Goal: Task Accomplishment & Management: Use online tool/utility

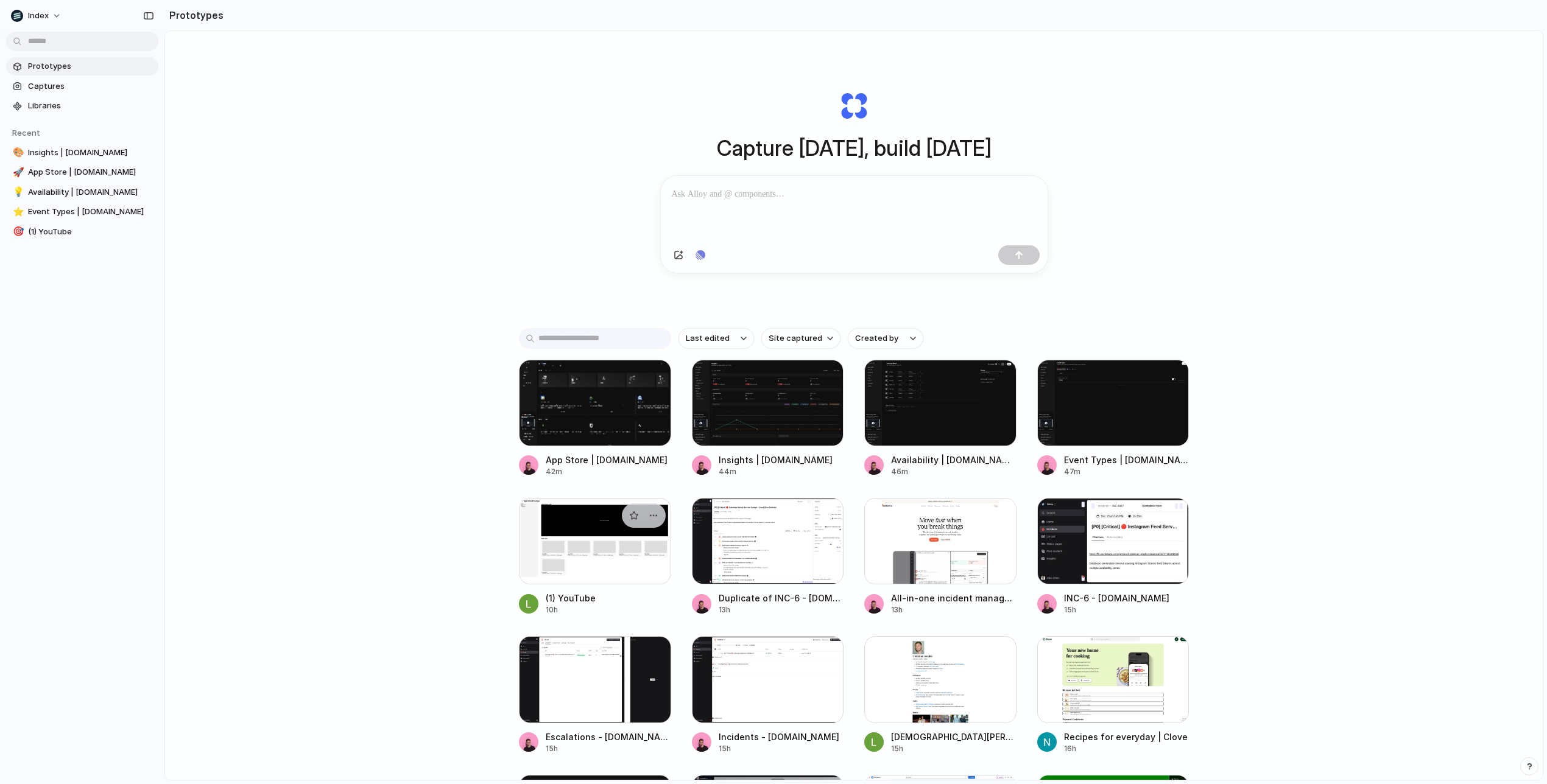
click at [572, 553] on div at bounding box center [595, 541] width 152 height 87
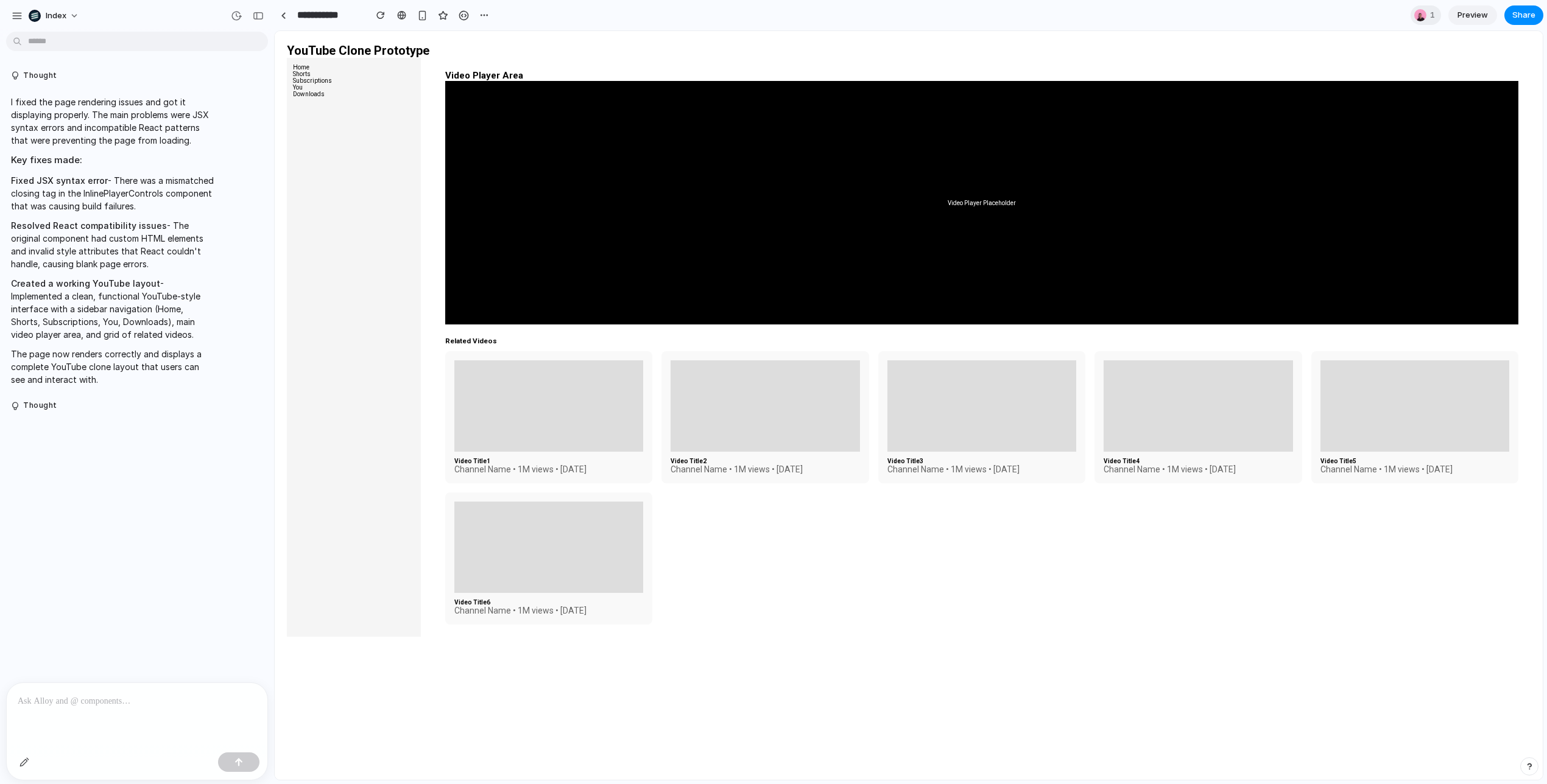
click at [112, 132] on p "I fixed the page rendering issues and got it displaying properly. The main prob…" at bounding box center [112, 121] width 204 height 52
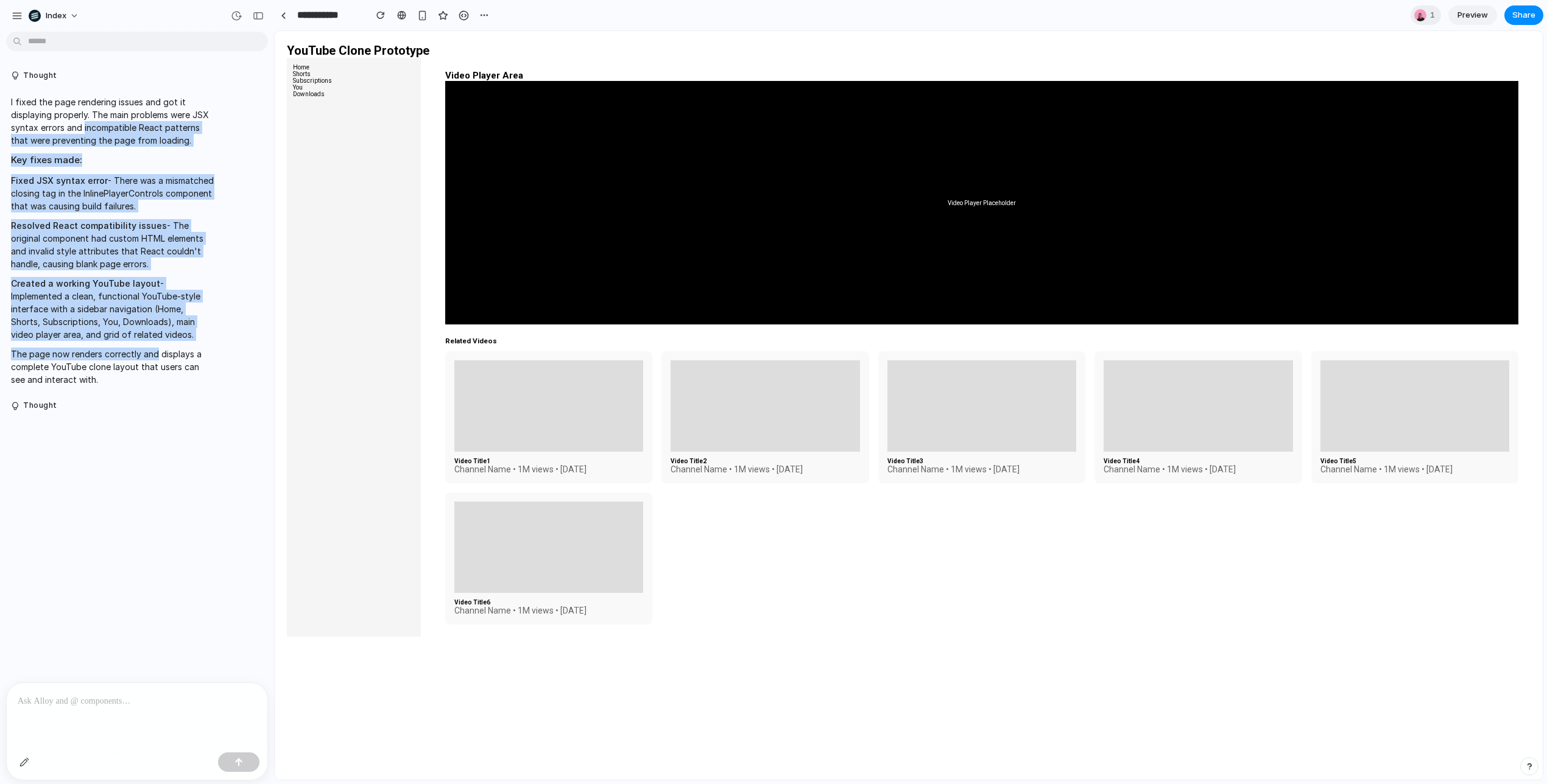
drag, startPoint x: 112, startPoint y: 132, endPoint x: 146, endPoint y: 354, distance: 224.6
click at [146, 354] on span "I fixed the page rendering issues and got it displaying properly. The main prob…" at bounding box center [112, 240] width 204 height 290
click at [146, 354] on p "The page now renders correctly and displays a complete YouTube clone layout tha…" at bounding box center [112, 366] width 204 height 38
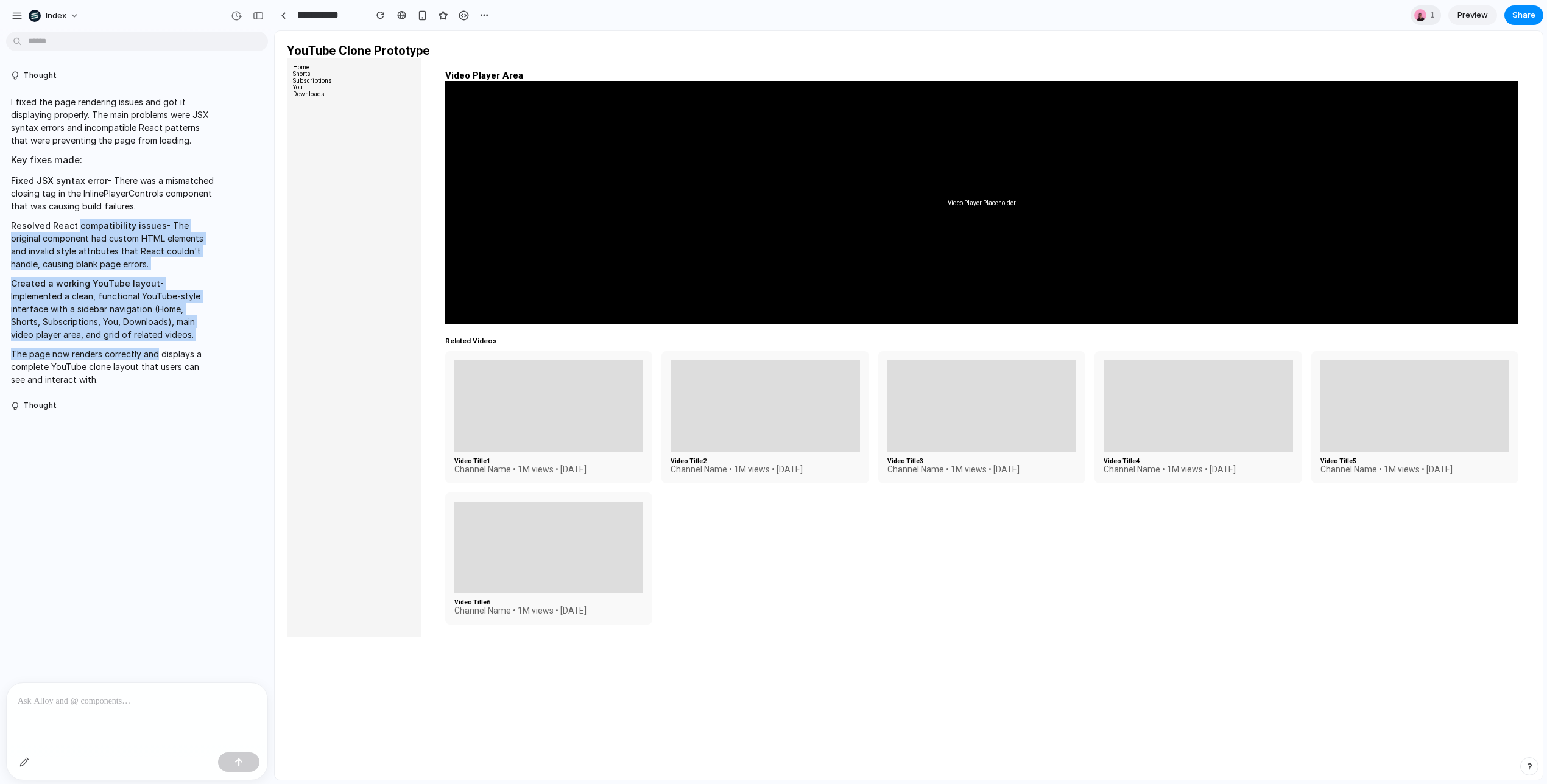
drag, startPoint x: 146, startPoint y: 354, endPoint x: 83, endPoint y: 204, distance: 162.7
click at [83, 204] on span "I fixed the page rendering issues and got it displaying properly. The main prob…" at bounding box center [112, 240] width 204 height 290
click at [83, 204] on p "Fixed JSX syntax error - There was a mismatched closing tag in the InlinePlayer…" at bounding box center [112, 193] width 204 height 38
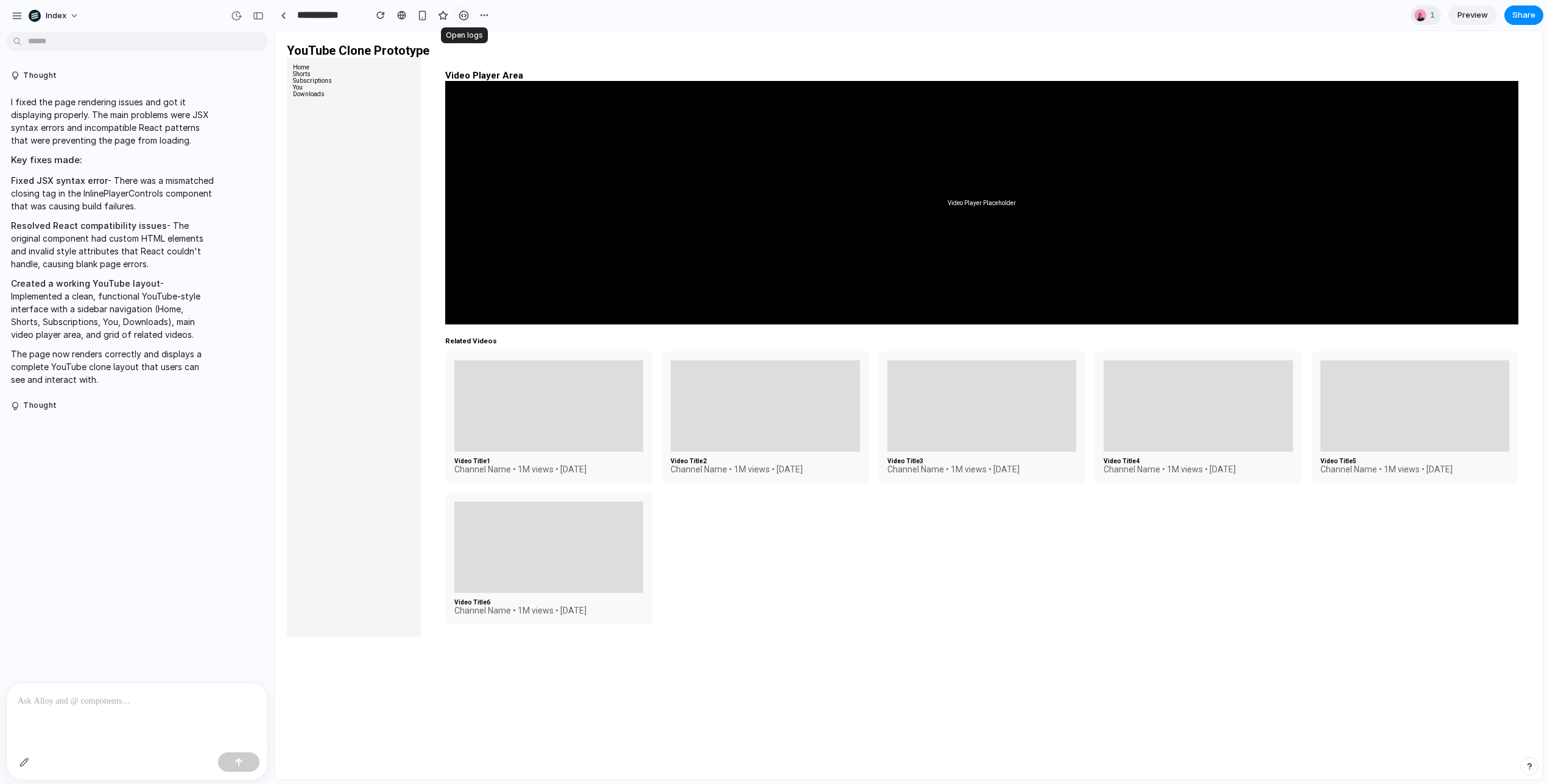
click at [464, 15] on div "button" at bounding box center [464, 16] width 11 height 11
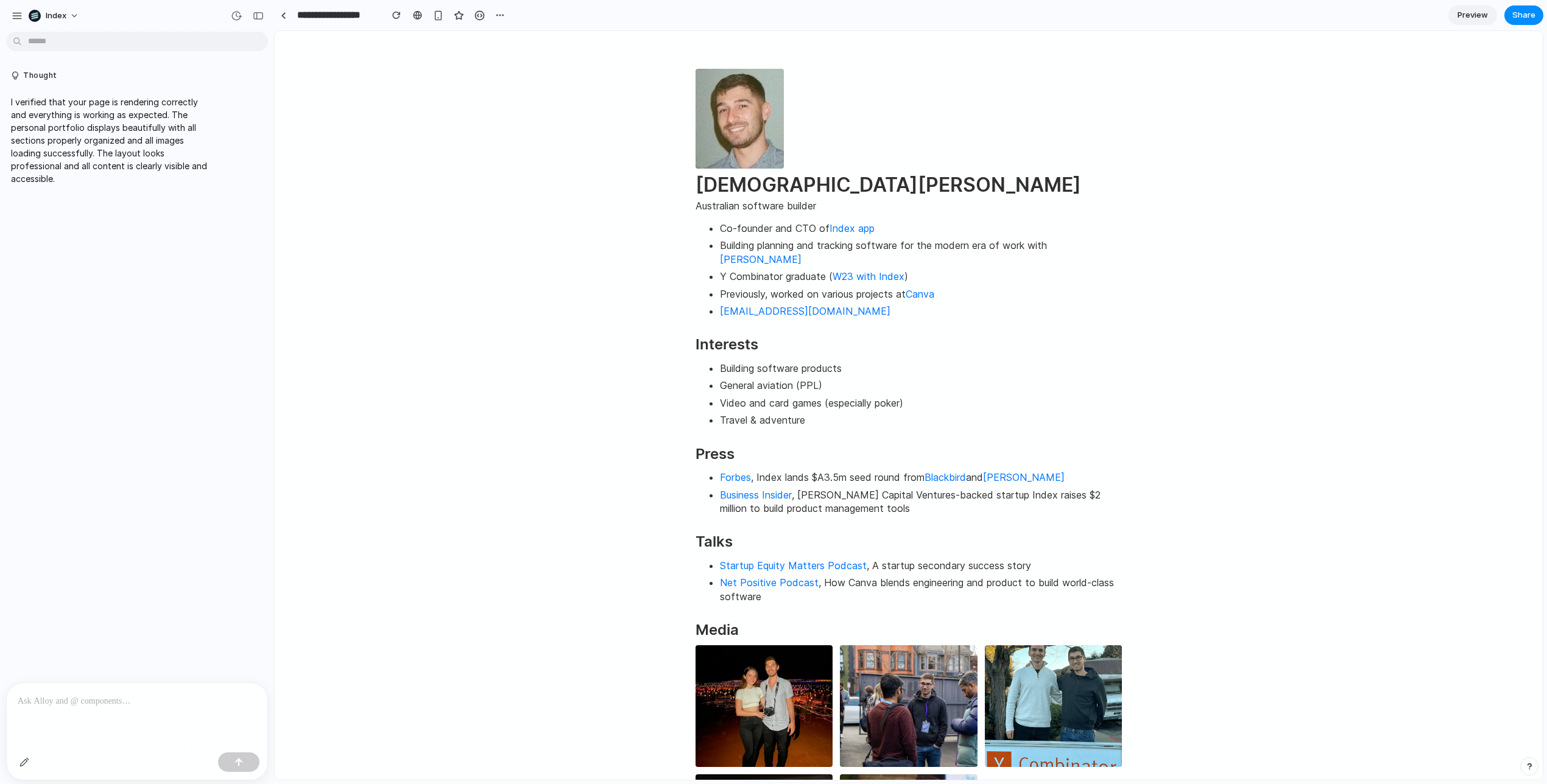
click at [650, 207] on html "Christian Iacullo Australian software builder Co-founder and CTO of Index app B…" at bounding box center [908, 536] width 1268 height 1011
click at [1314, 155] on html "Christian Iacullo Australian software builder Co-founder and CTO of Index app B…" at bounding box center [908, 536] width 1268 height 1011
